Goal: Navigation & Orientation: Go to known website

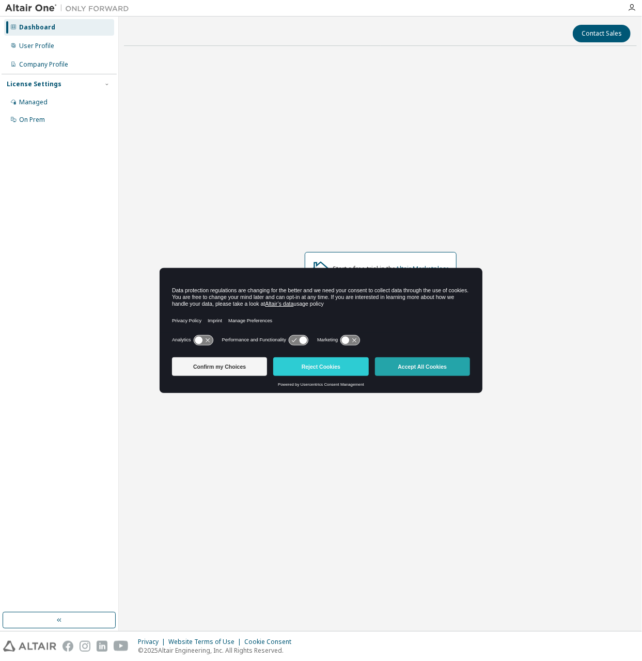
click at [425, 365] on button "Accept All Cookies" at bounding box center [422, 366] width 95 height 19
